Goal: Task Accomplishment & Management: Manage account settings

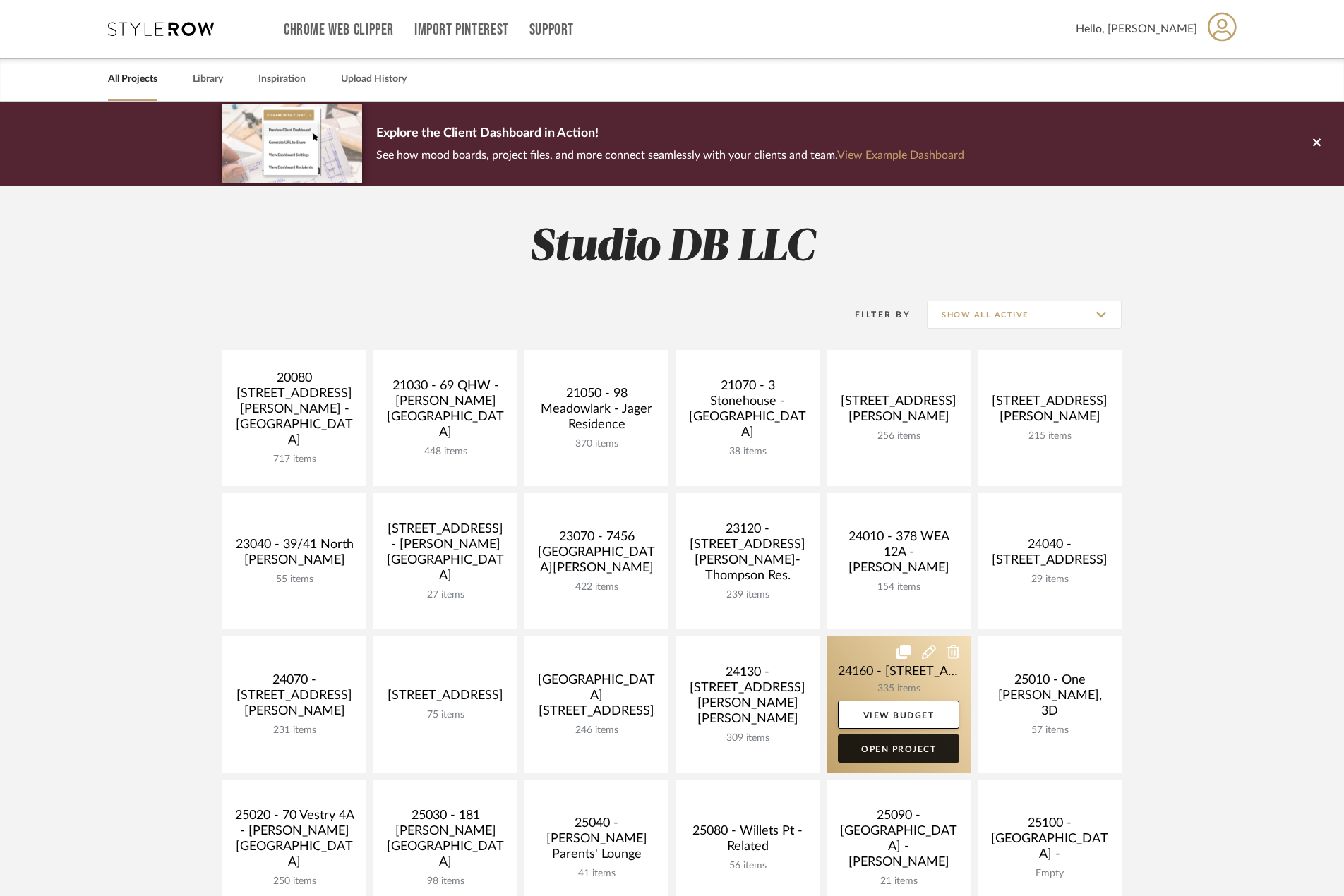
click at [901, 747] on link "Open Project" at bounding box center [898, 748] width 121 height 28
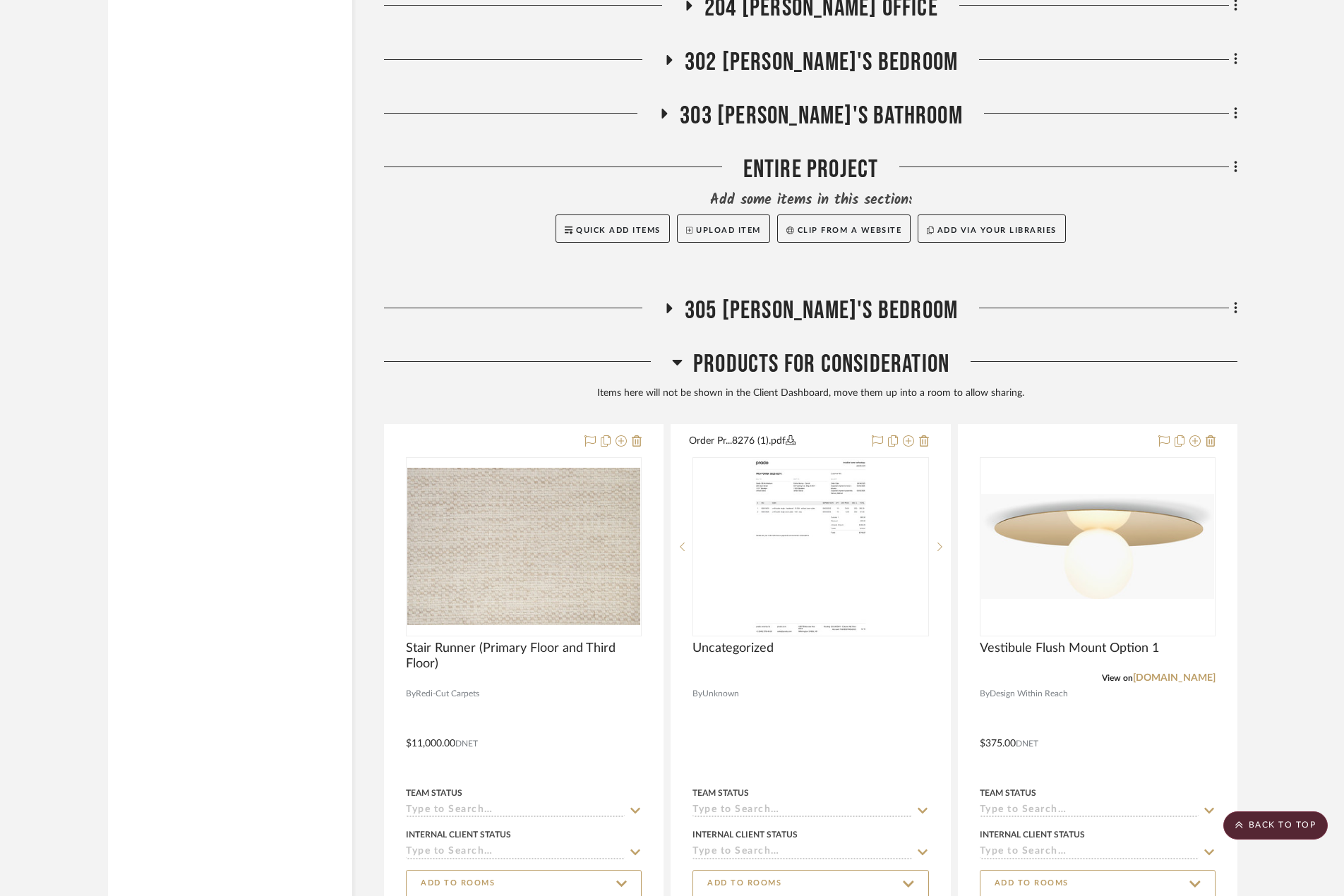
scroll to position [4514, 0]
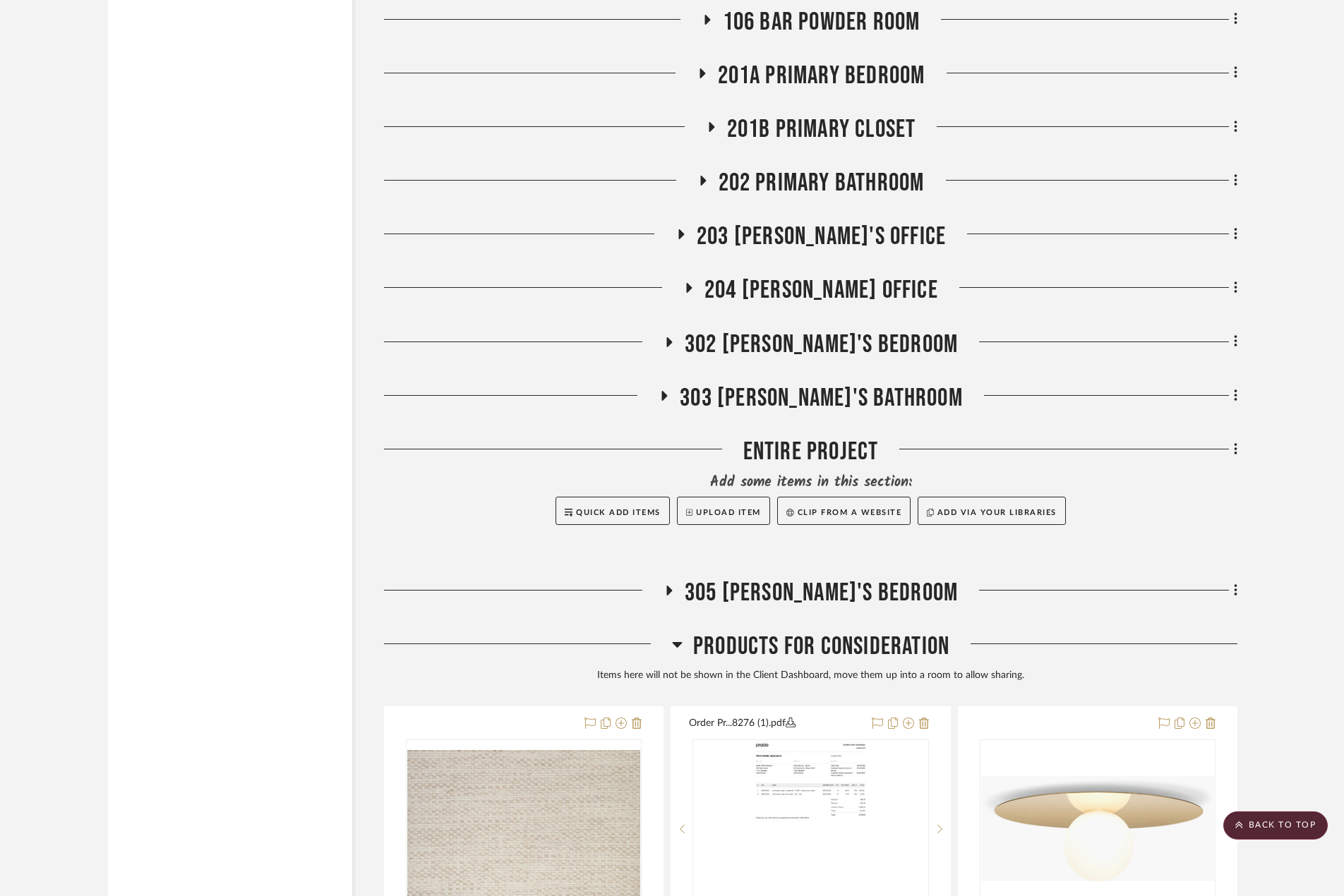
click at [673, 399] on icon at bounding box center [663, 395] width 17 height 11
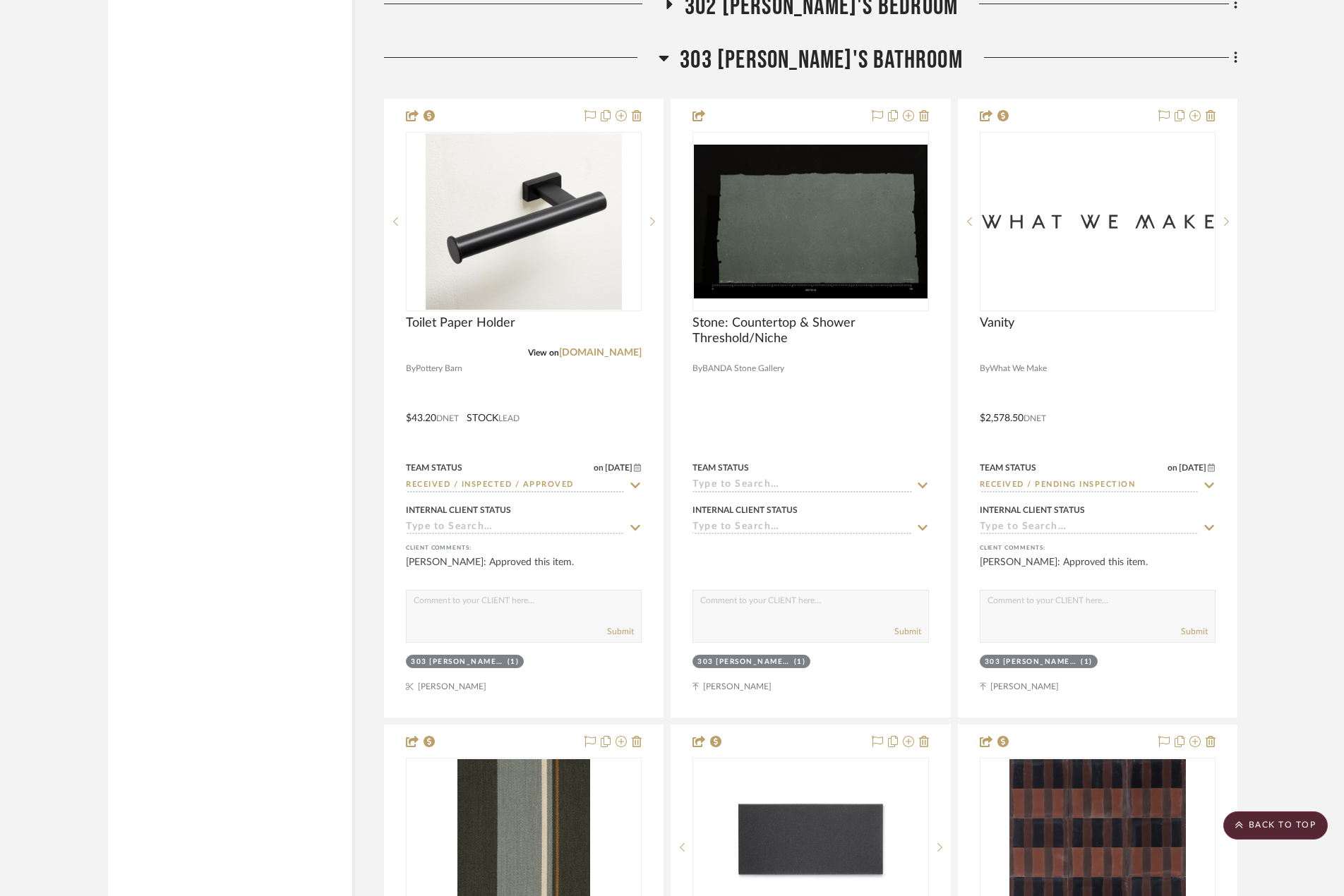
scroll to position [4937, 0]
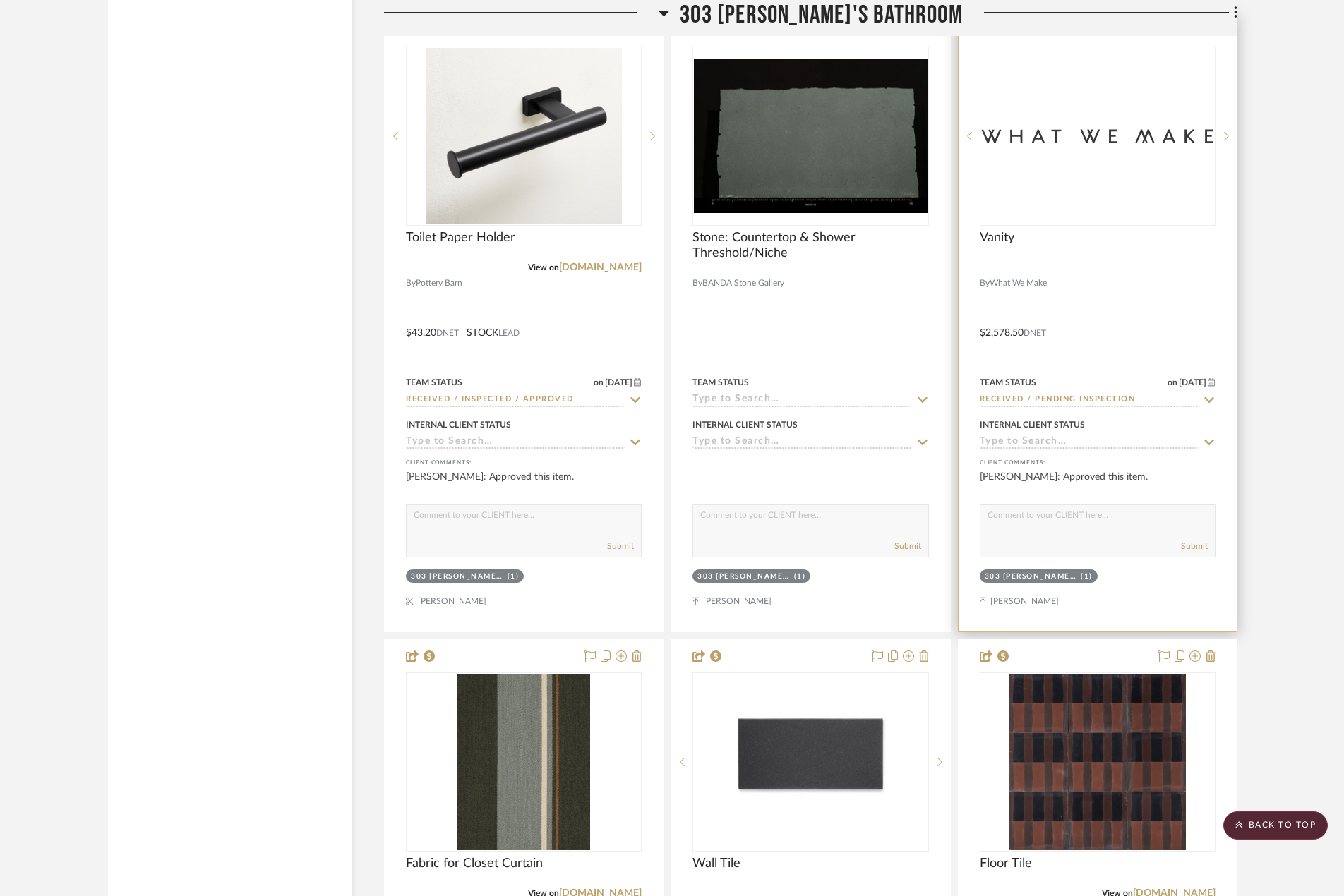
click at [0, 0] on div at bounding box center [0, 0] width 0 height 0
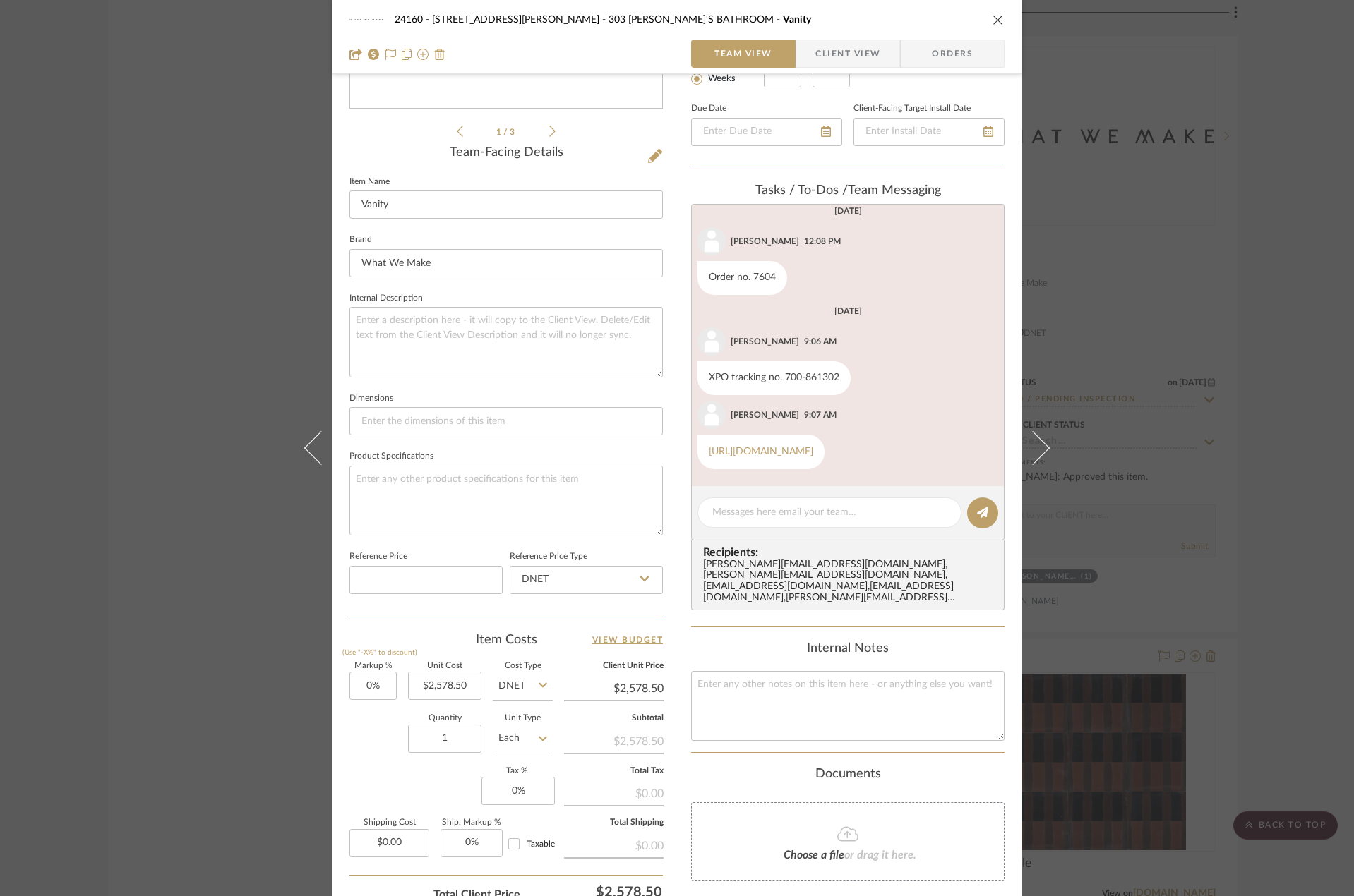
scroll to position [75, 0]
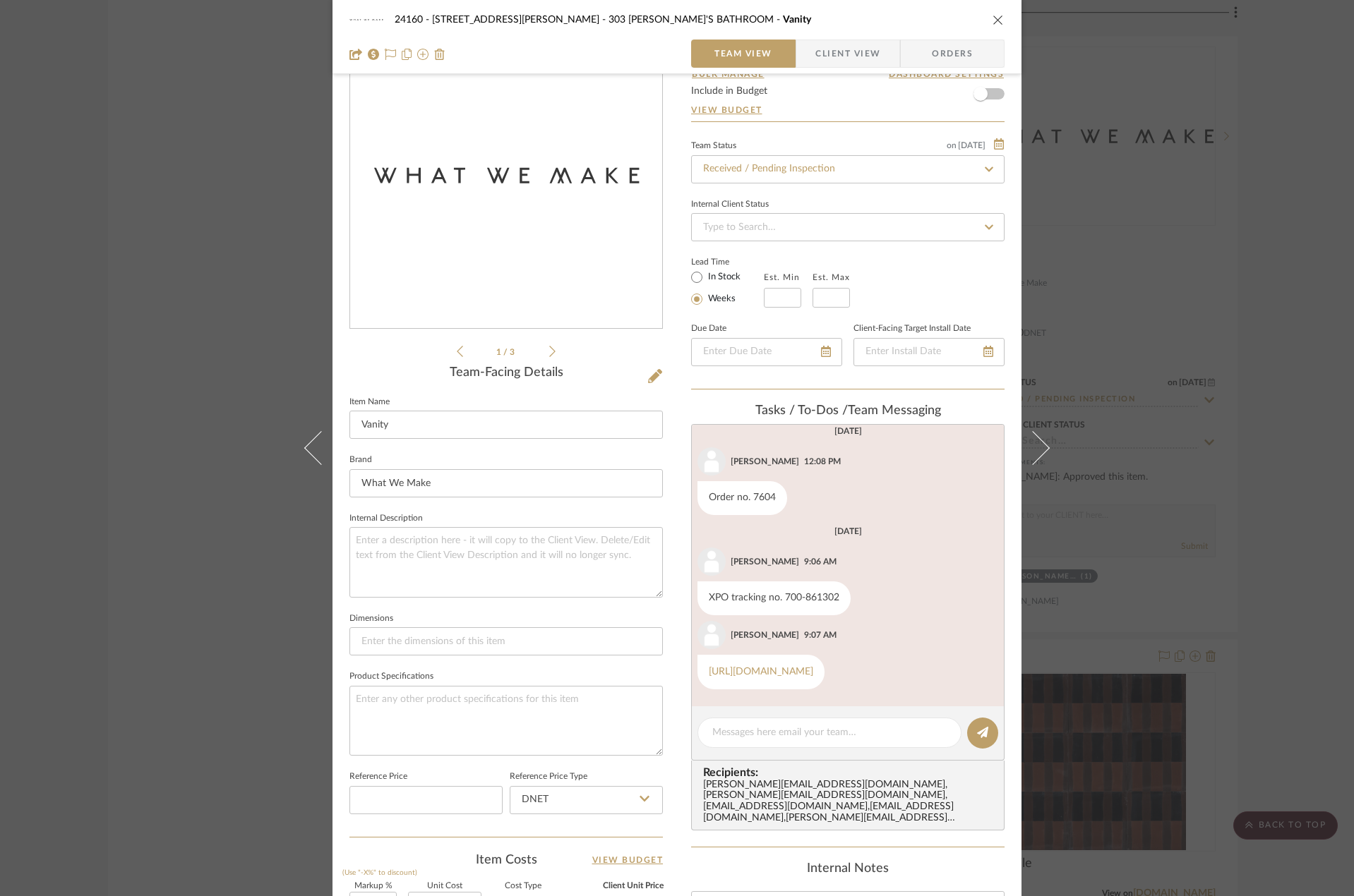
click at [825, 60] on span "Client View" at bounding box center [848, 54] width 65 height 28
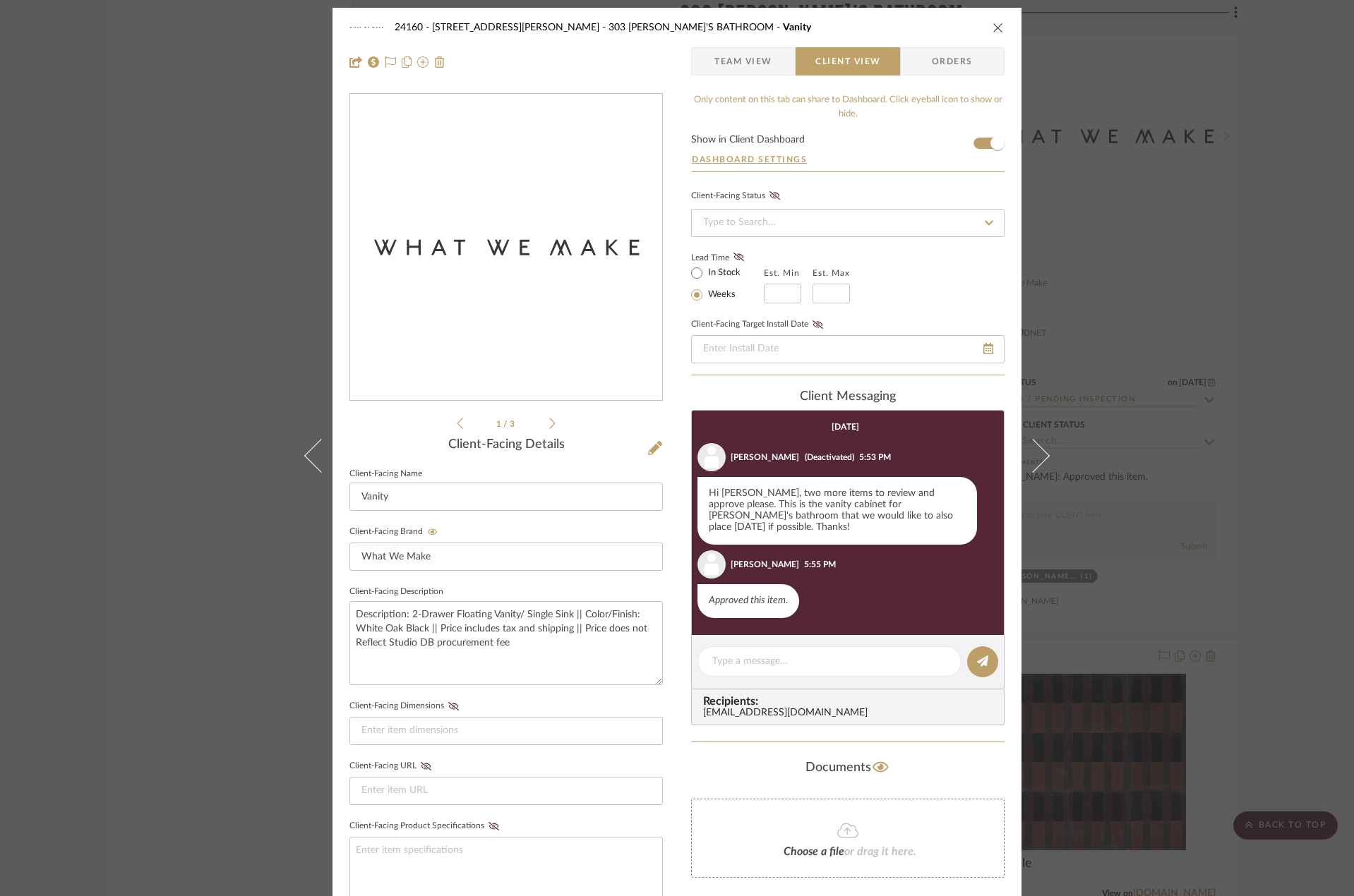
scroll to position [0, 0]
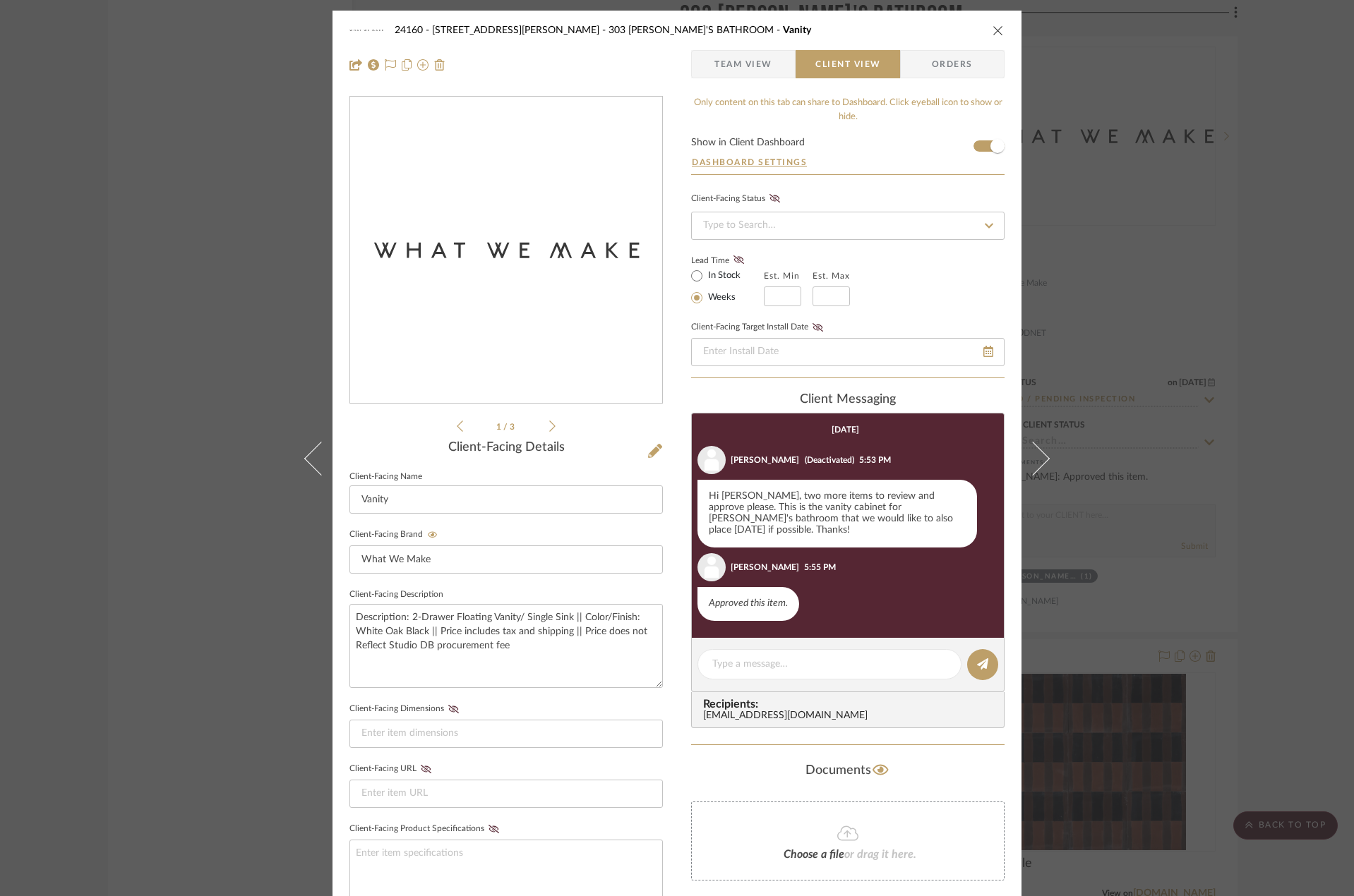
click at [919, 73] on span "Orders" at bounding box center [952, 63] width 72 height 28
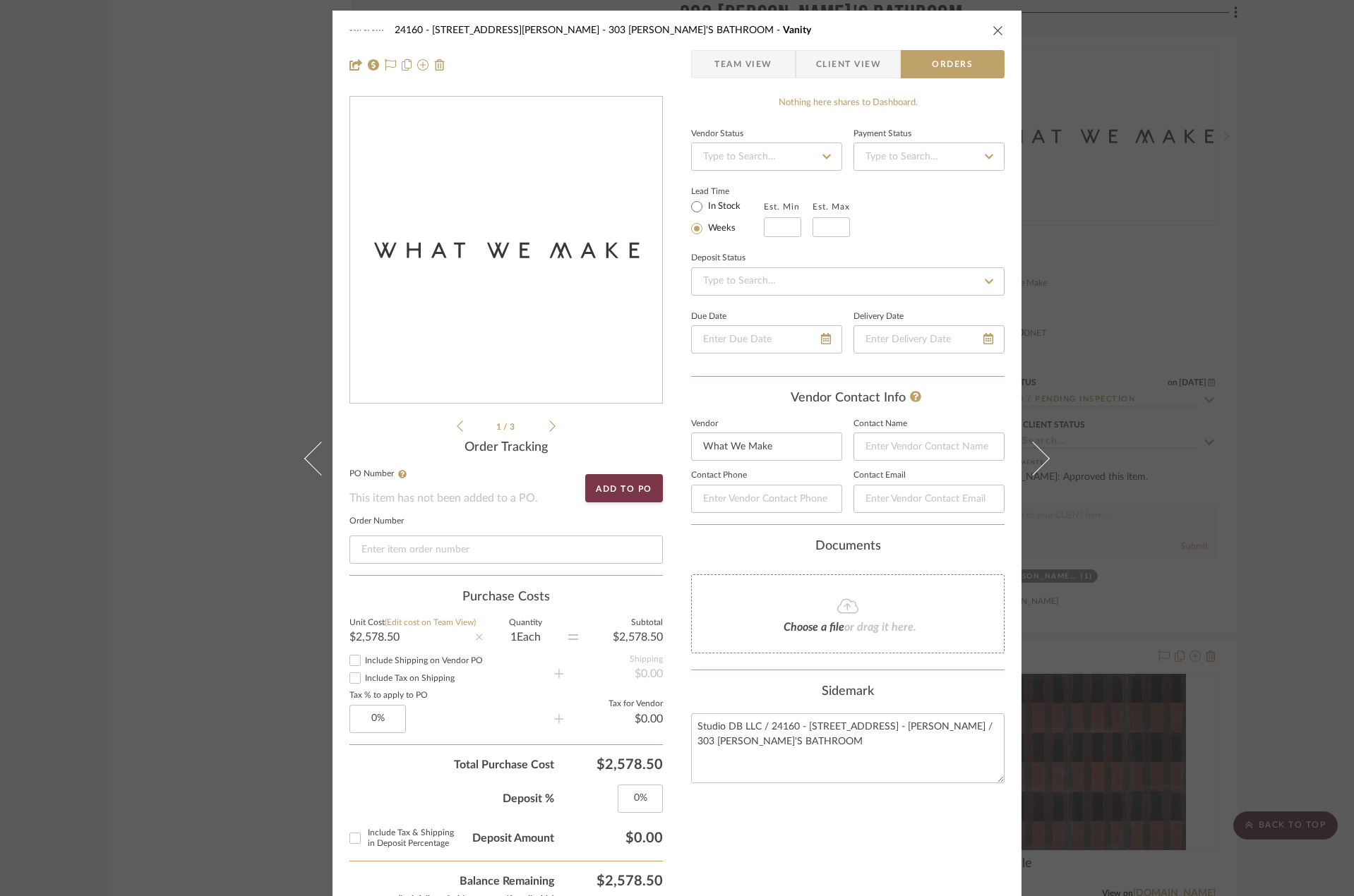
click at [542, 425] on li "1 / 3" at bounding box center [506, 425] width 86 height 17
click at [549, 427] on icon at bounding box center [552, 426] width 7 height 12
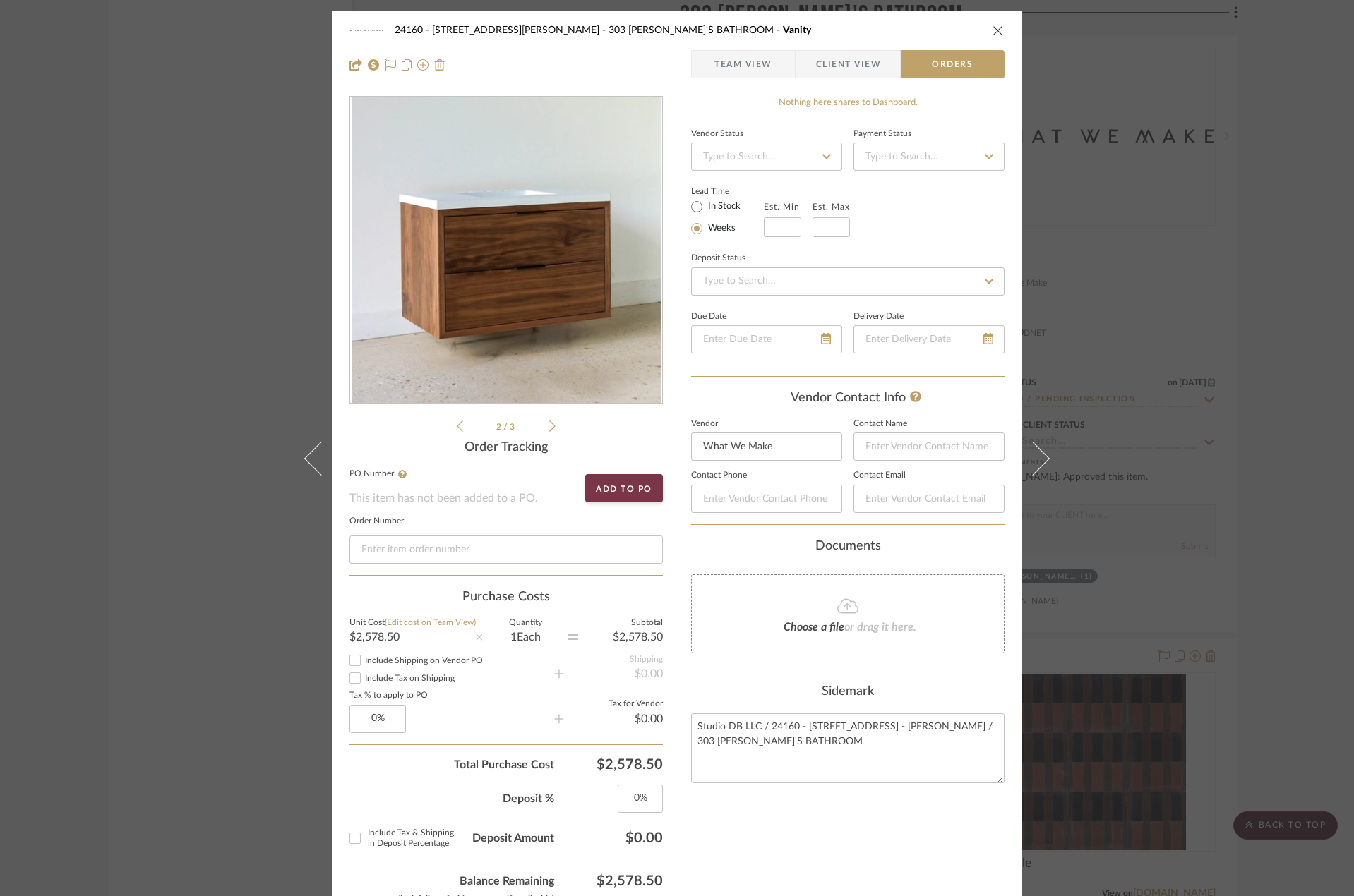
click at [549, 427] on icon at bounding box center [552, 426] width 7 height 12
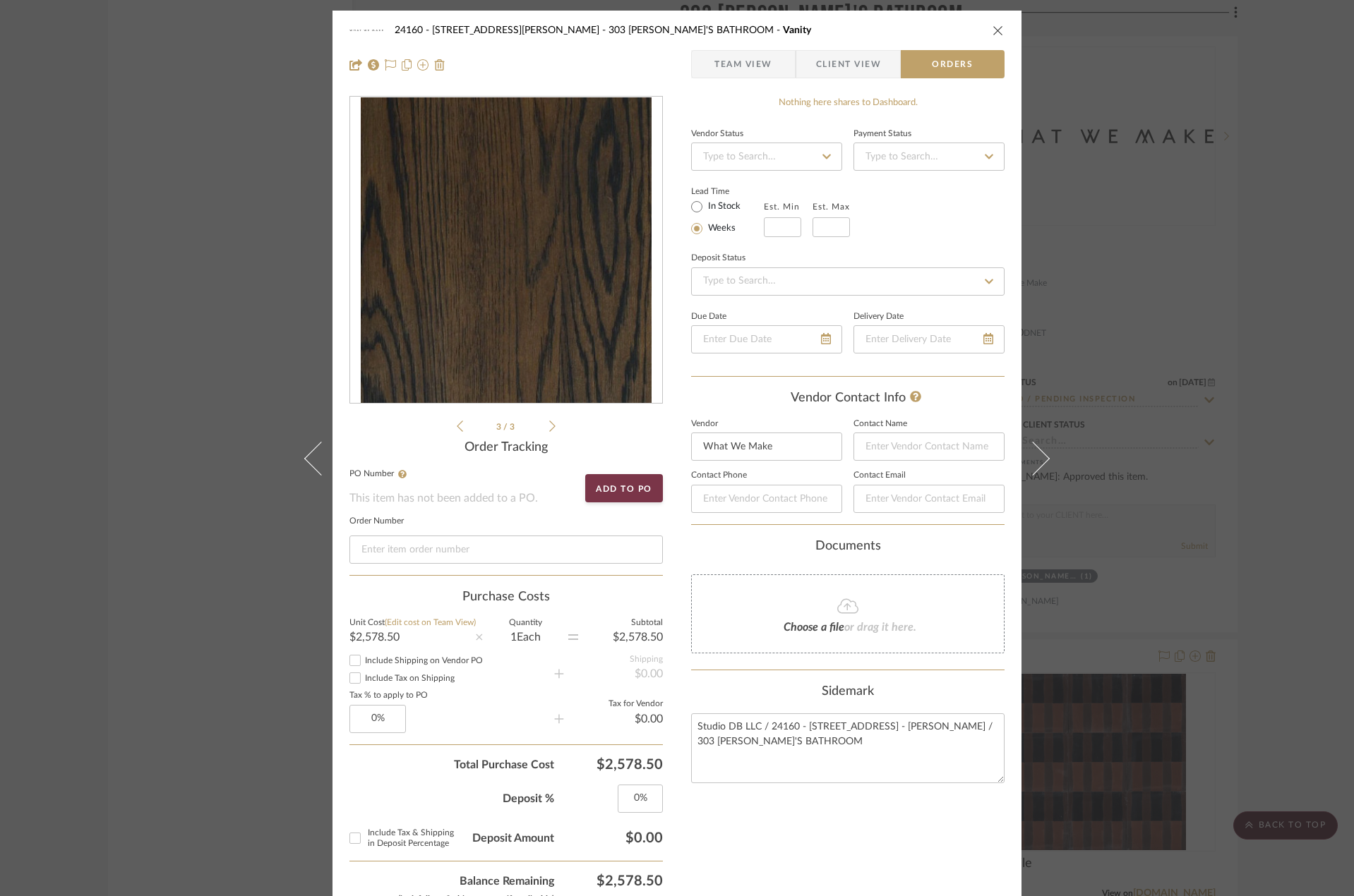
click at [816, 66] on span "Client View" at bounding box center [848, 63] width 65 height 28
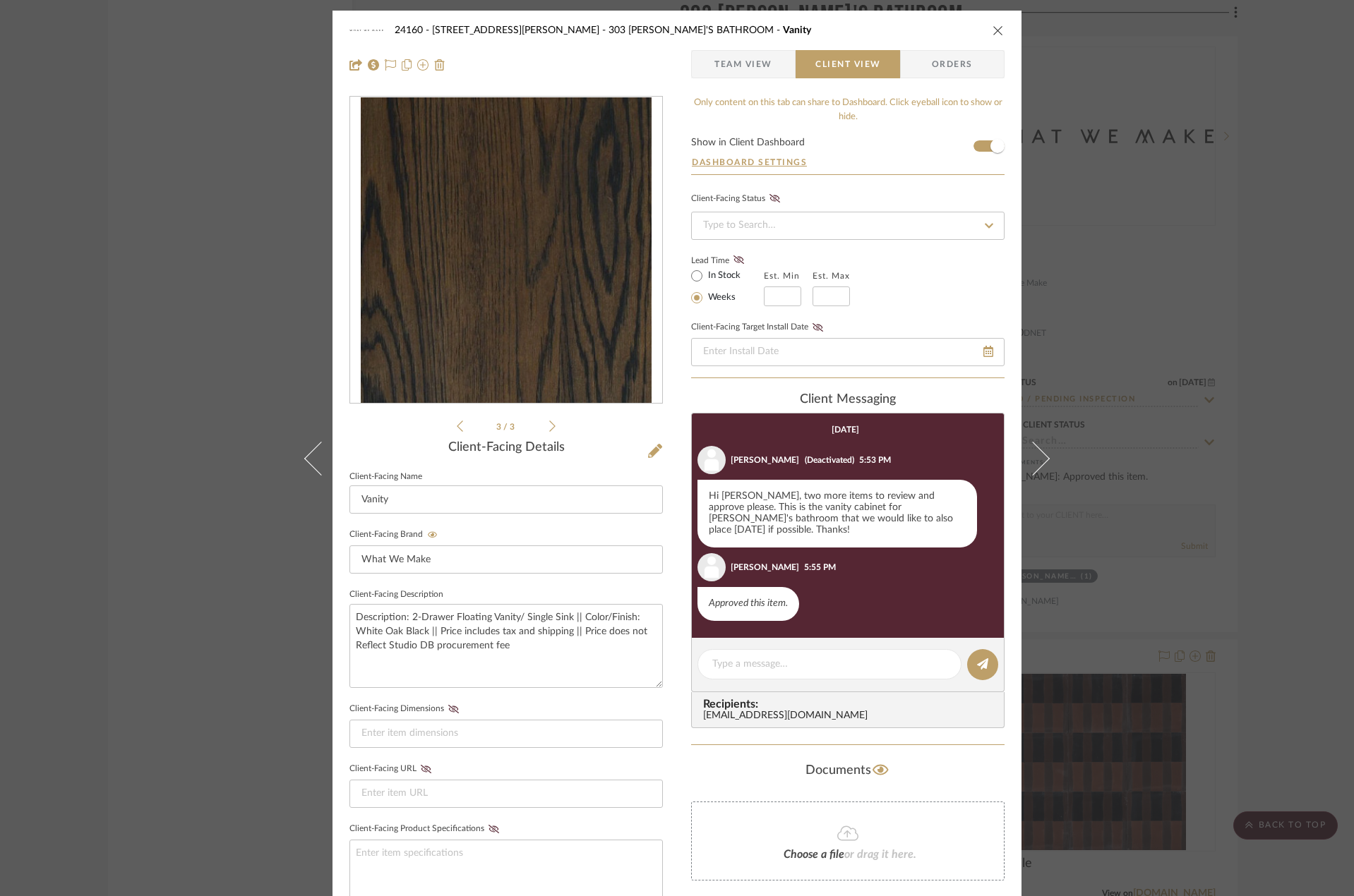
click at [737, 73] on span "Team View" at bounding box center [742, 63] width 58 height 28
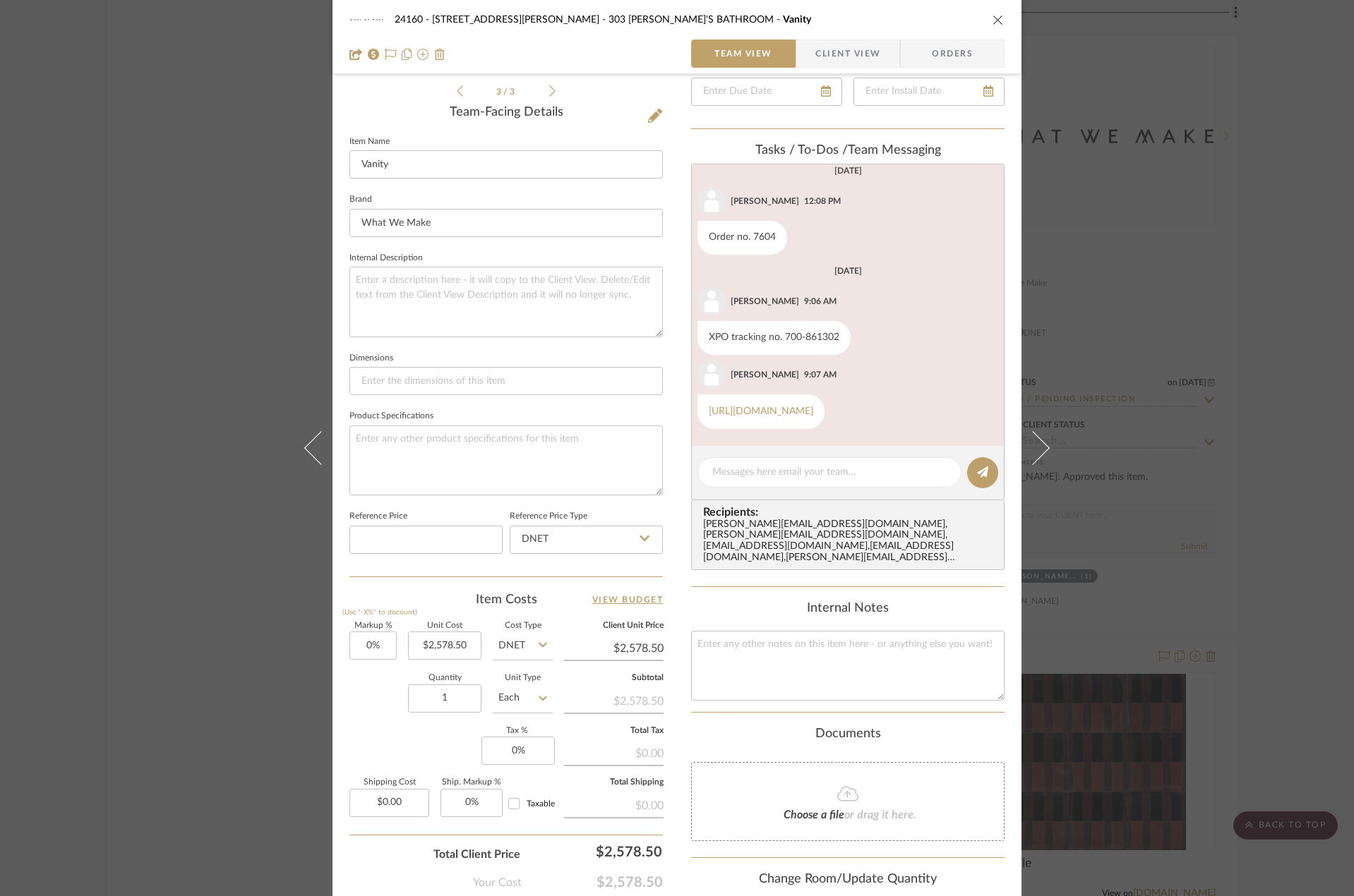
scroll to position [427, 0]
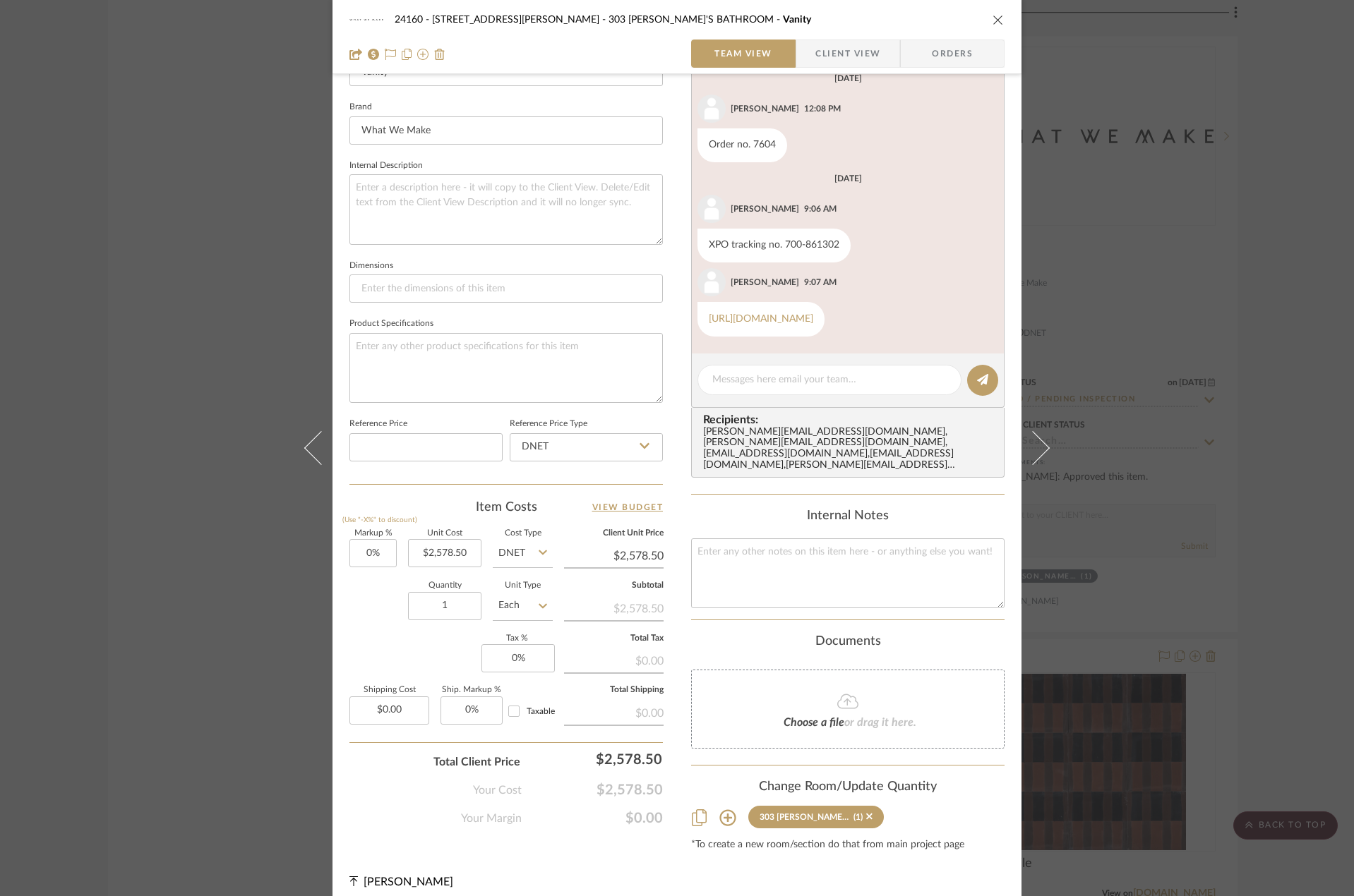
click at [60, 681] on div "24160 - [STREET_ADDRESS] - [PERSON_NAME] 303 JONAH'S BATHROOM Vanity Team View …" at bounding box center [677, 448] width 1354 height 896
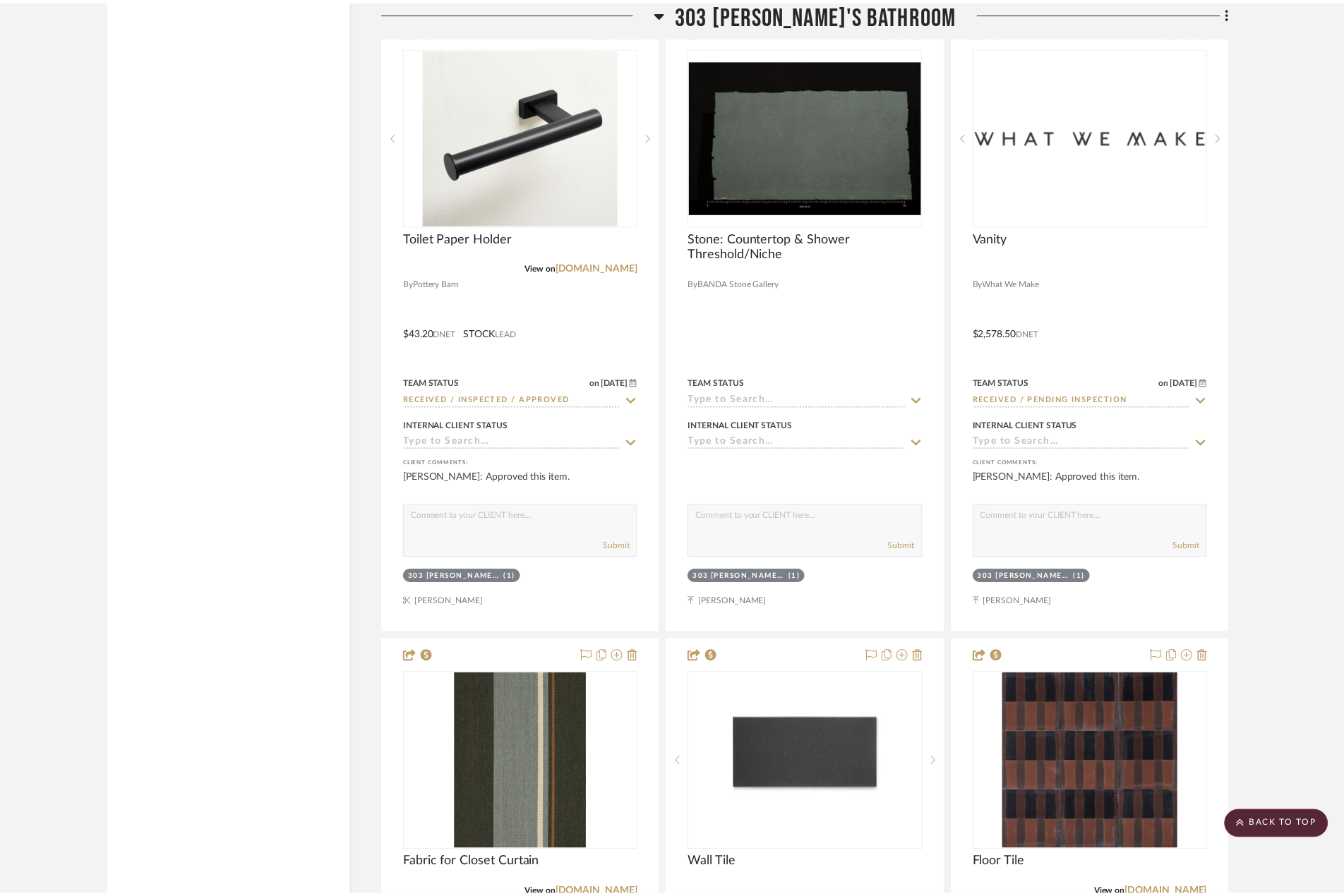
scroll to position [4937, 0]
